Goal: Entertainment & Leisure: Consume media (video, audio)

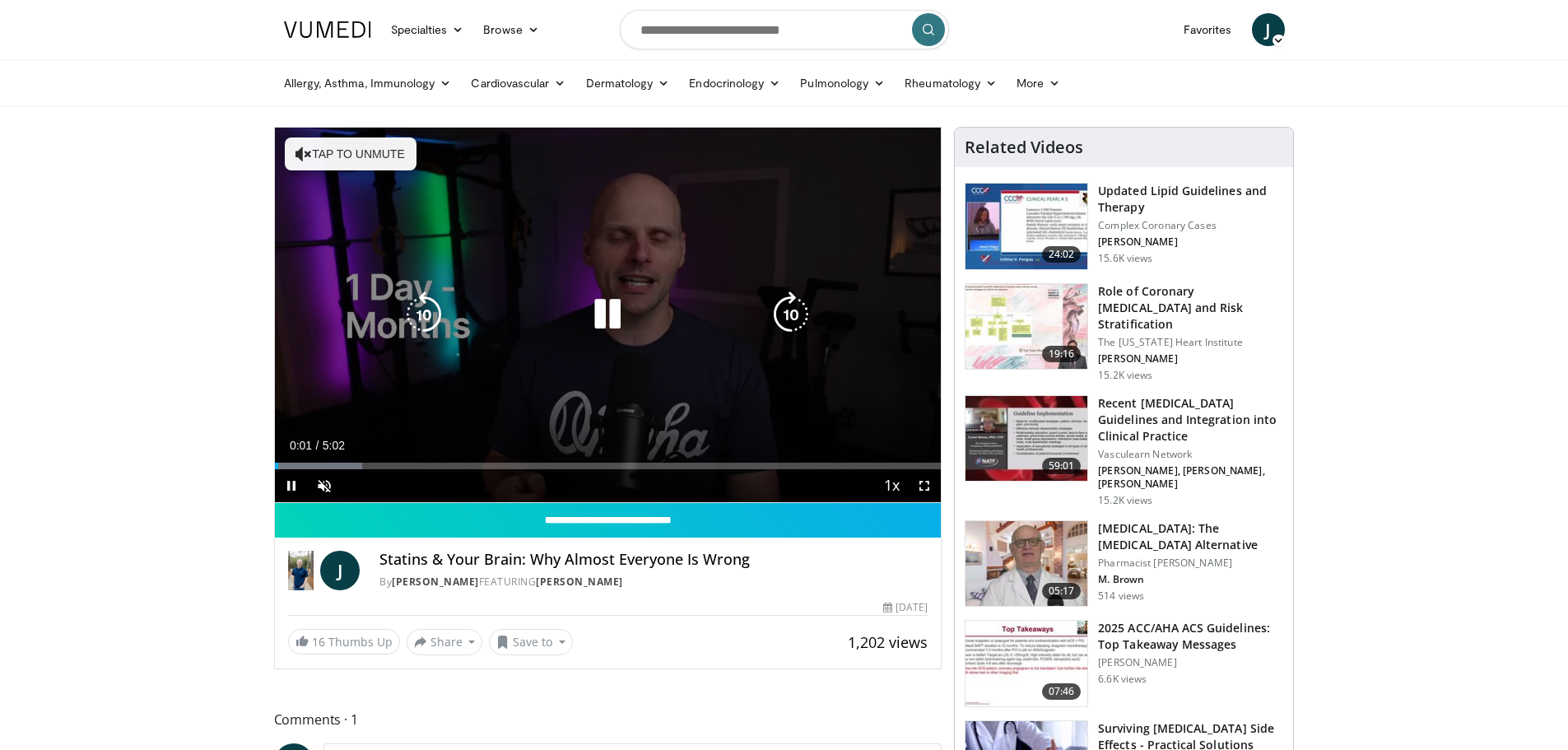
click at [687, 387] on div "10 seconds Tap to unmute" at bounding box center [608, 314] width 667 height 374
click at [316, 148] on button "Tap to unmute" at bounding box center [350, 154] width 132 height 33
click at [618, 319] on icon "Video Player" at bounding box center [608, 314] width 46 height 46
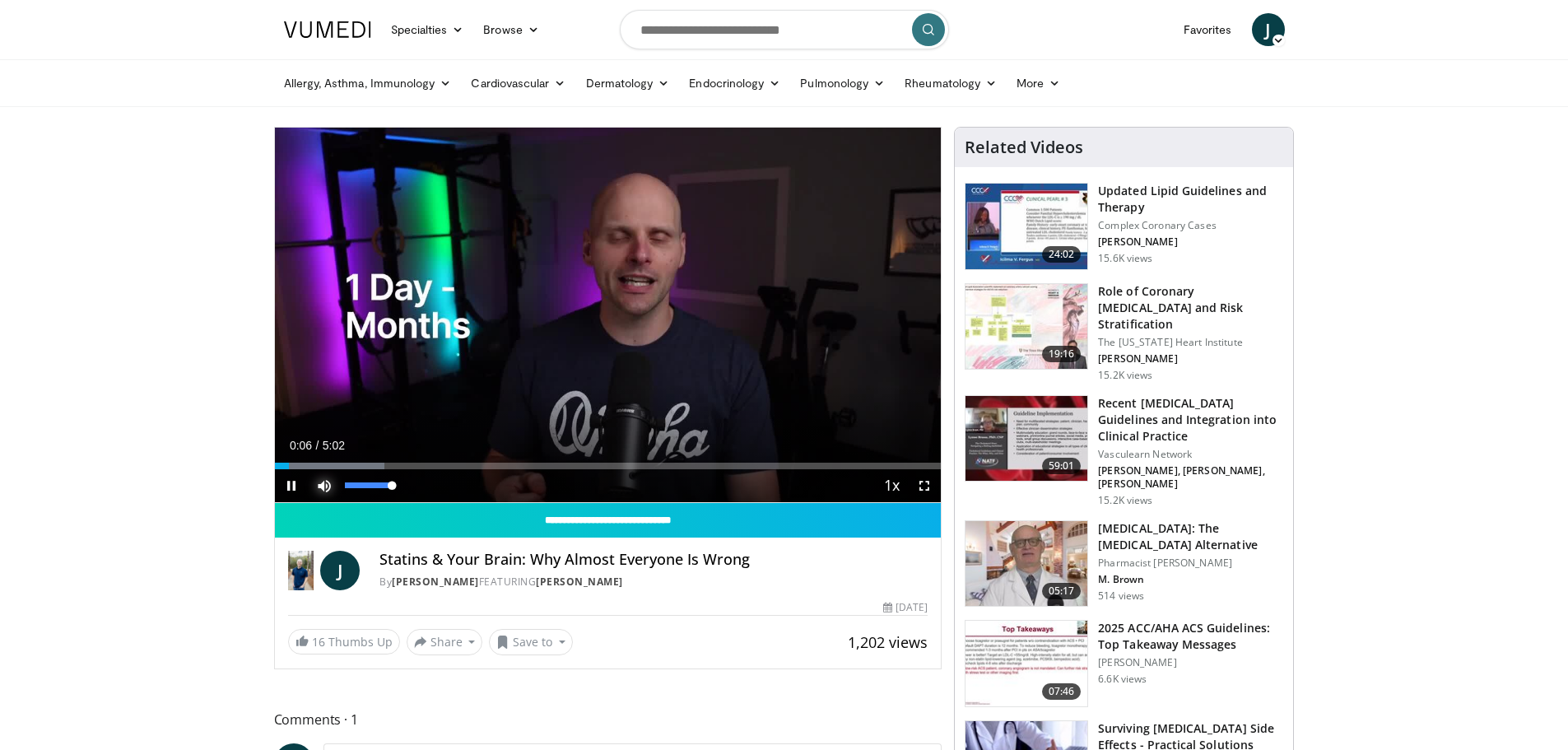
click at [326, 491] on span "Video Player" at bounding box center [324, 485] width 33 height 33
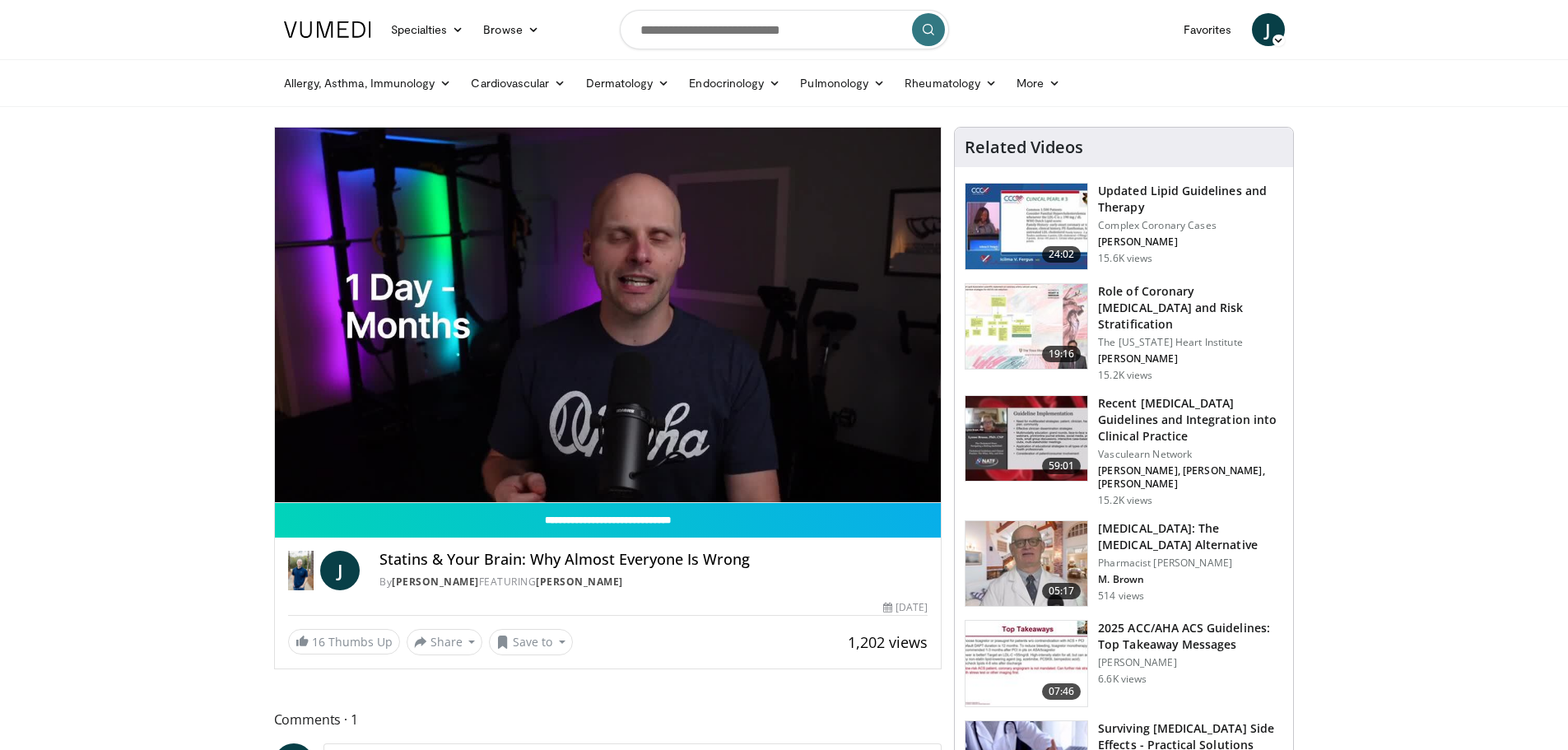
click at [326, 491] on div "10 seconds Tap to unmute" at bounding box center [608, 314] width 667 height 374
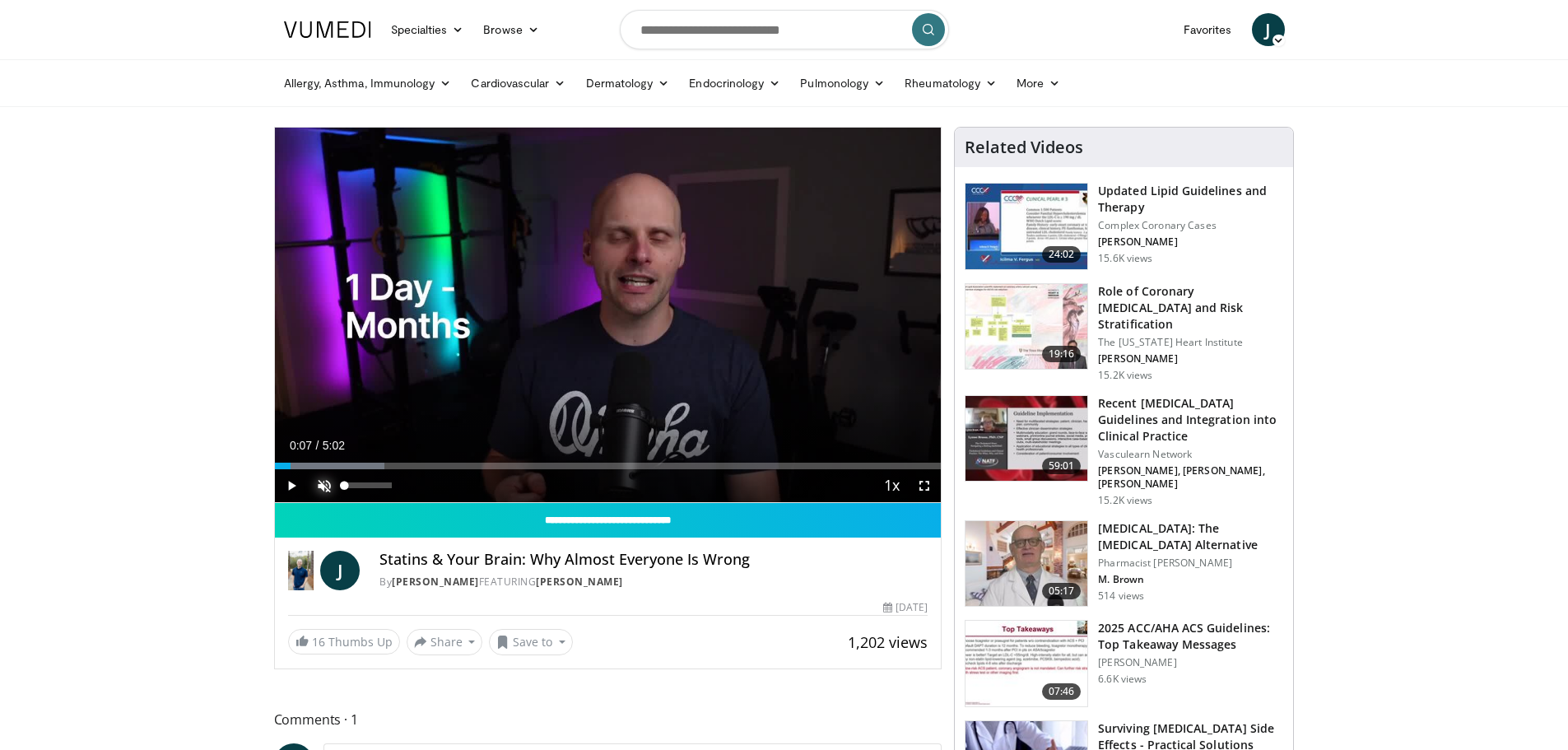
click at [333, 485] on span "Video Player" at bounding box center [324, 485] width 33 height 33
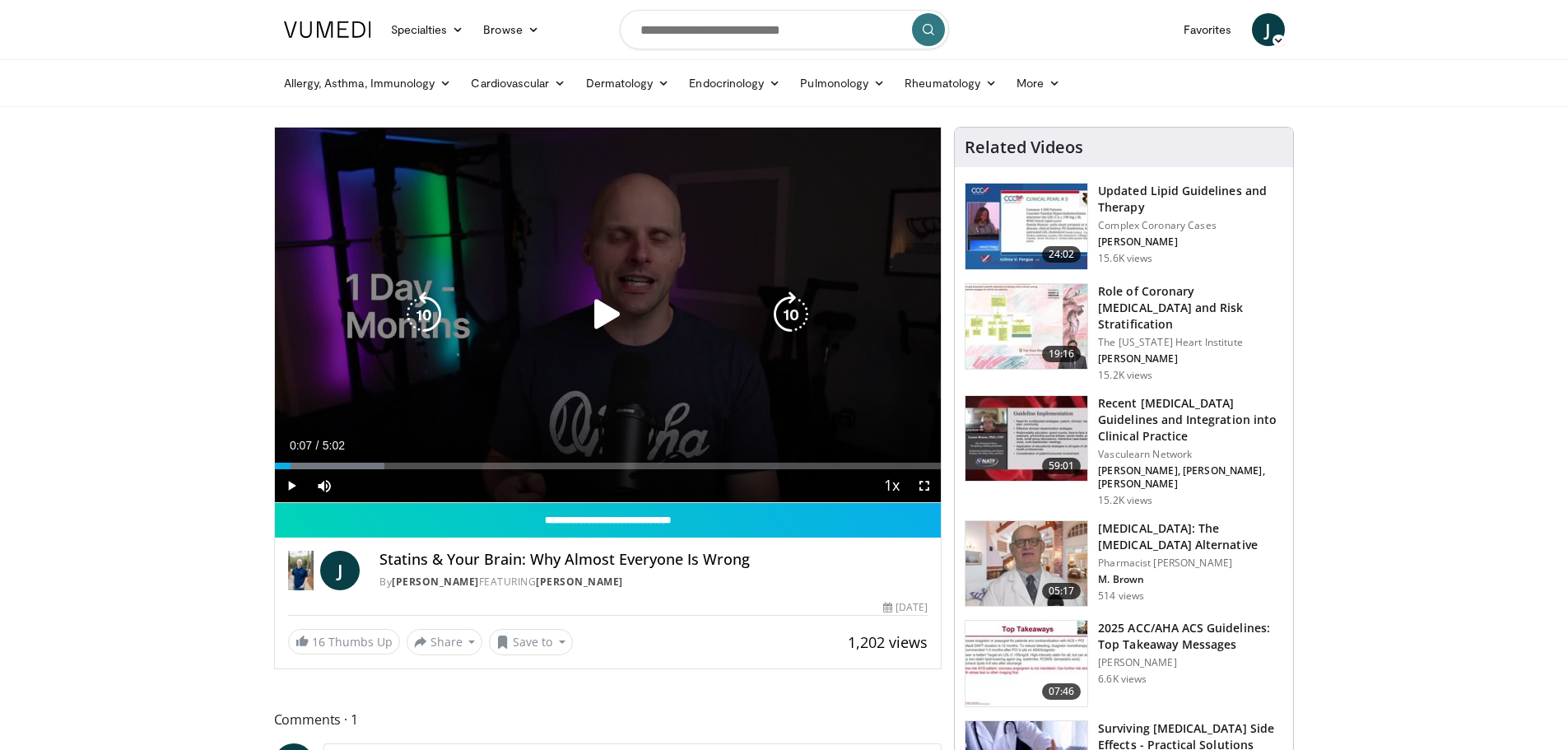
click at [605, 322] on icon "Video Player" at bounding box center [608, 314] width 46 height 46
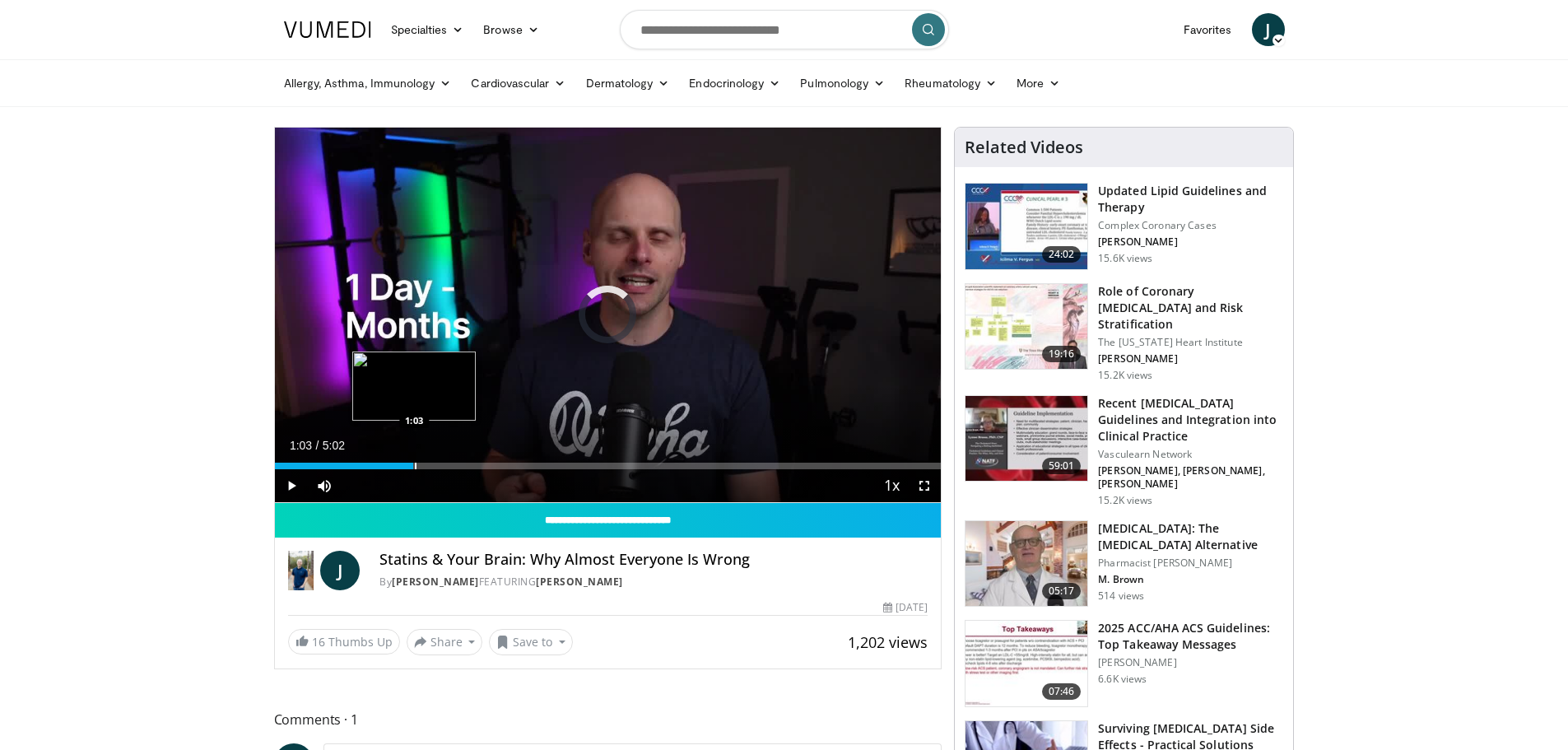
click at [415, 462] on div "Progress Bar" at bounding box center [416, 466] width 2 height 7
click at [619, 462] on div "Progress Bar" at bounding box center [620, 466] width 2 height 7
